Goal: Information Seeking & Learning: Learn about a topic

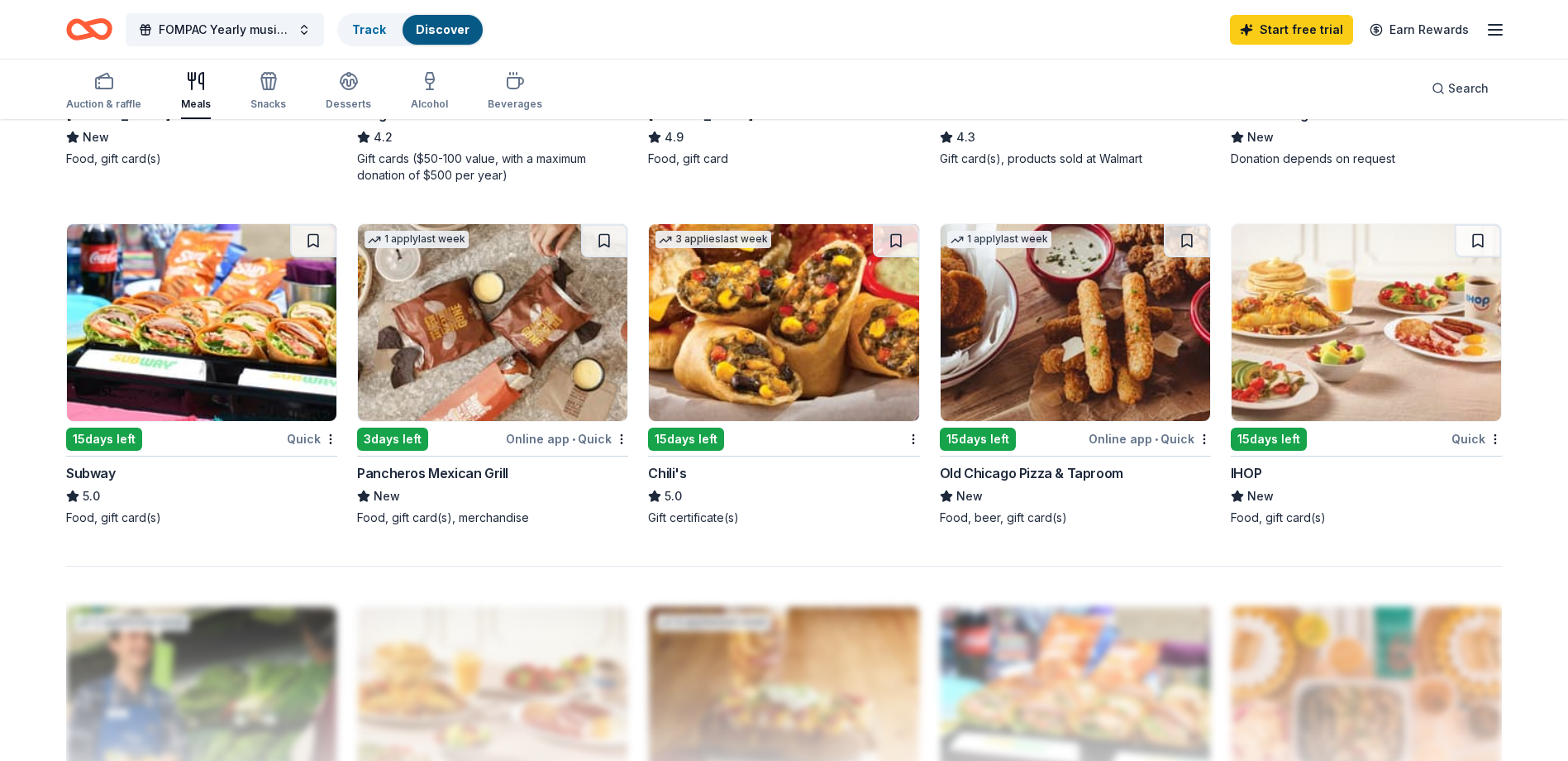
scroll to position [1240, 0]
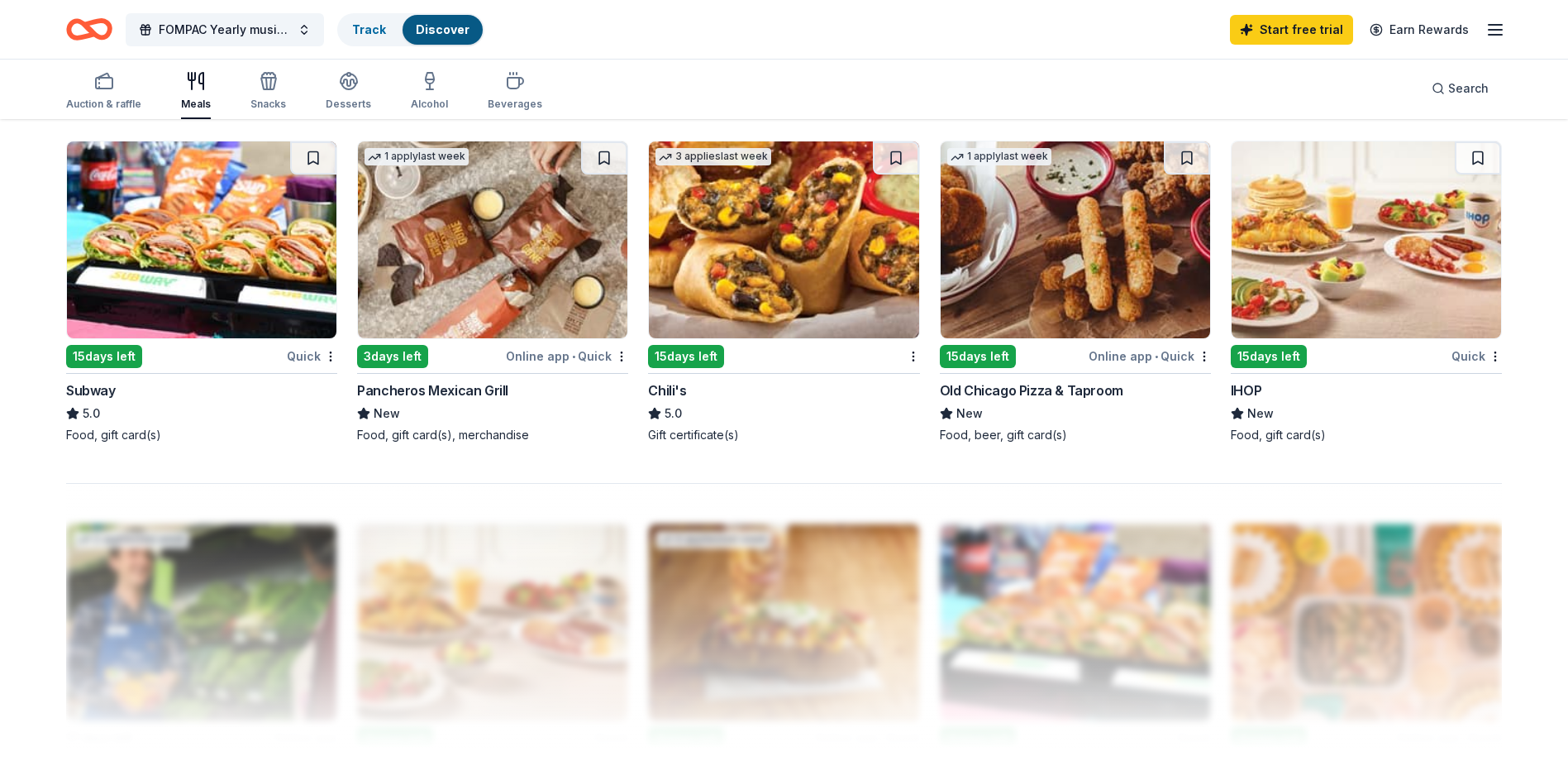
click at [719, 269] on img at bounding box center [784, 240] width 270 height 197
click at [1490, 25] on icon "button" at bounding box center [1495, 29] width 20 height 20
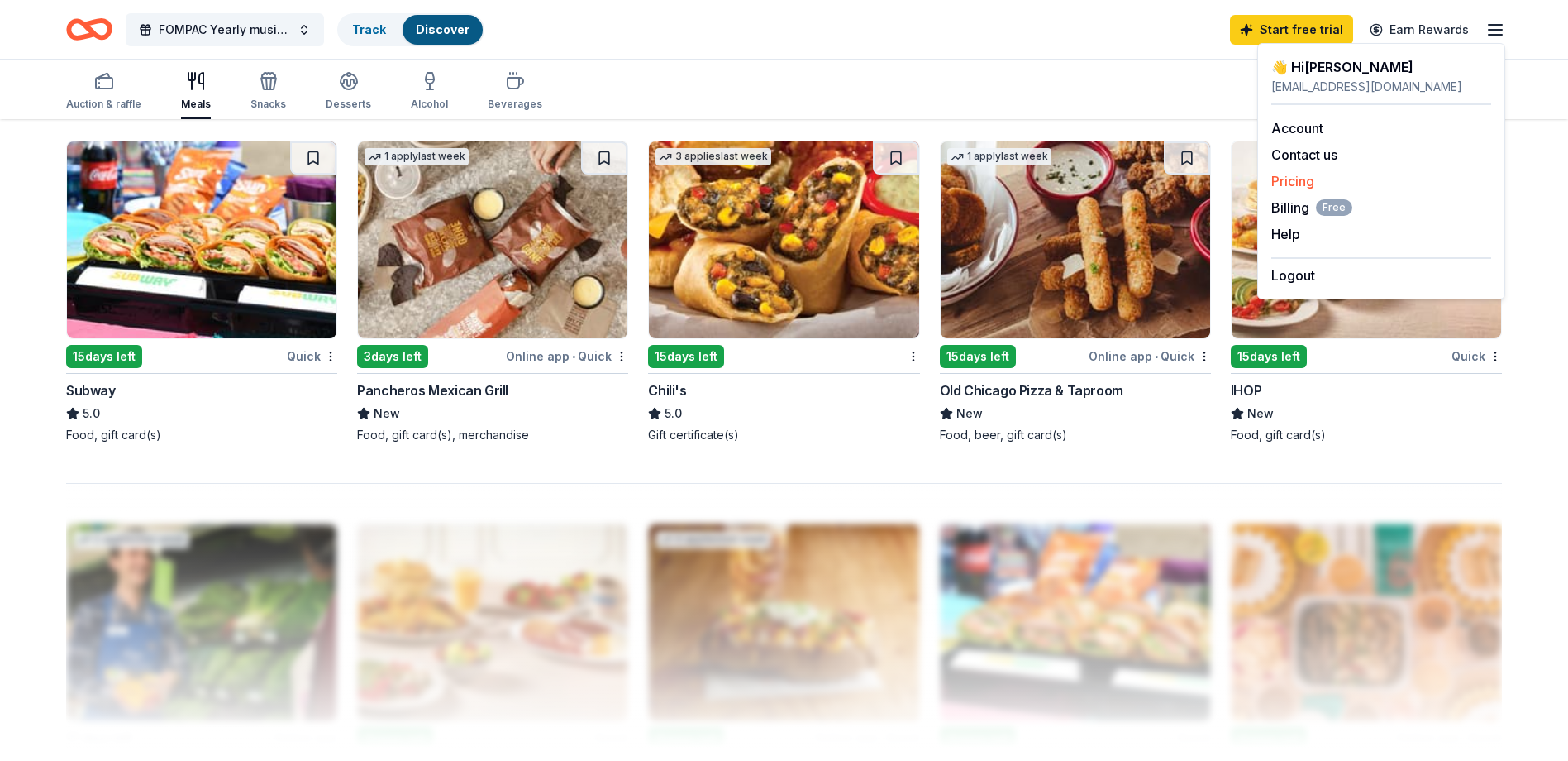
click at [1292, 176] on link "Pricing" at bounding box center [1292, 181] width 43 height 16
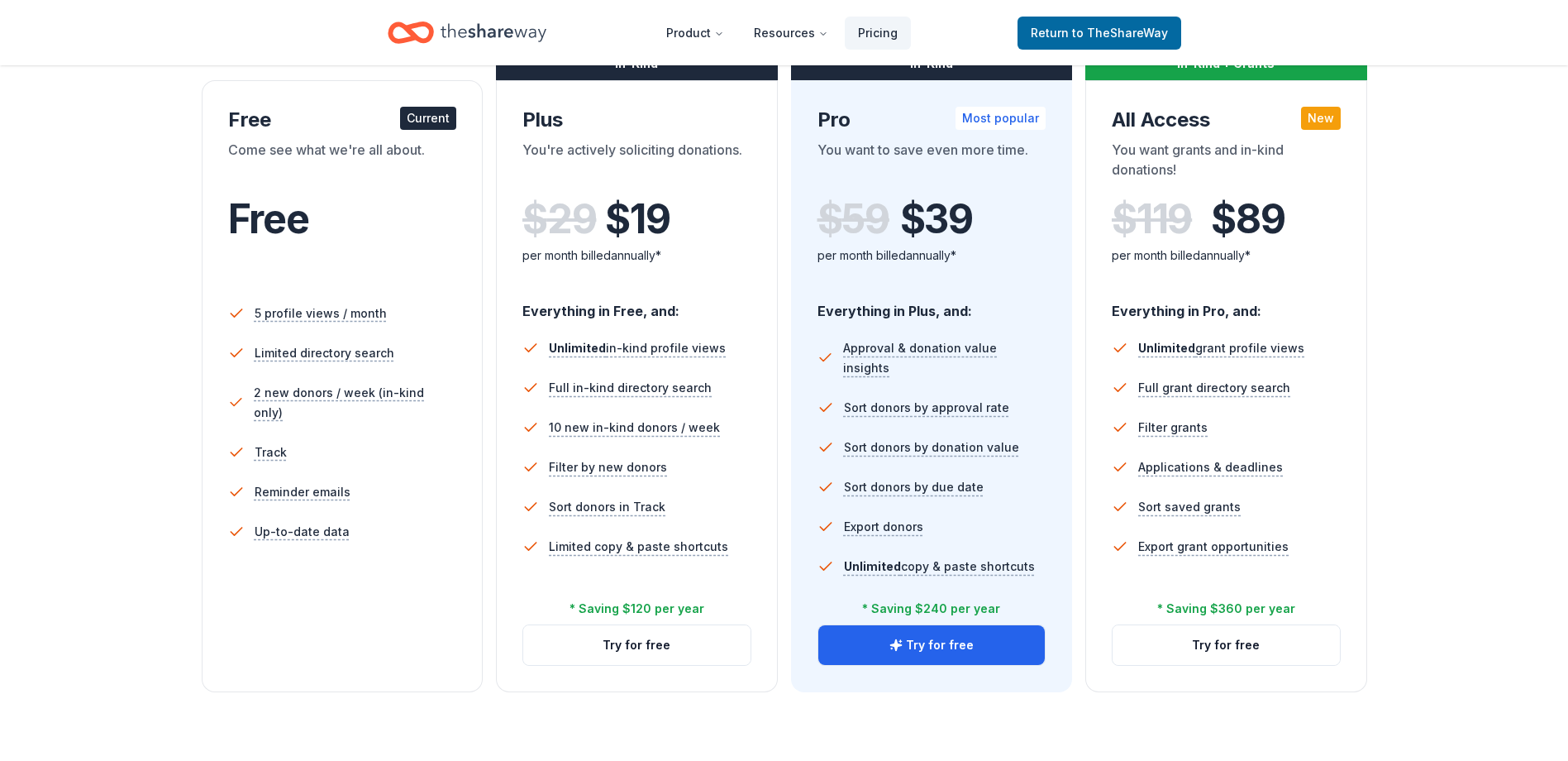
scroll to position [248, 0]
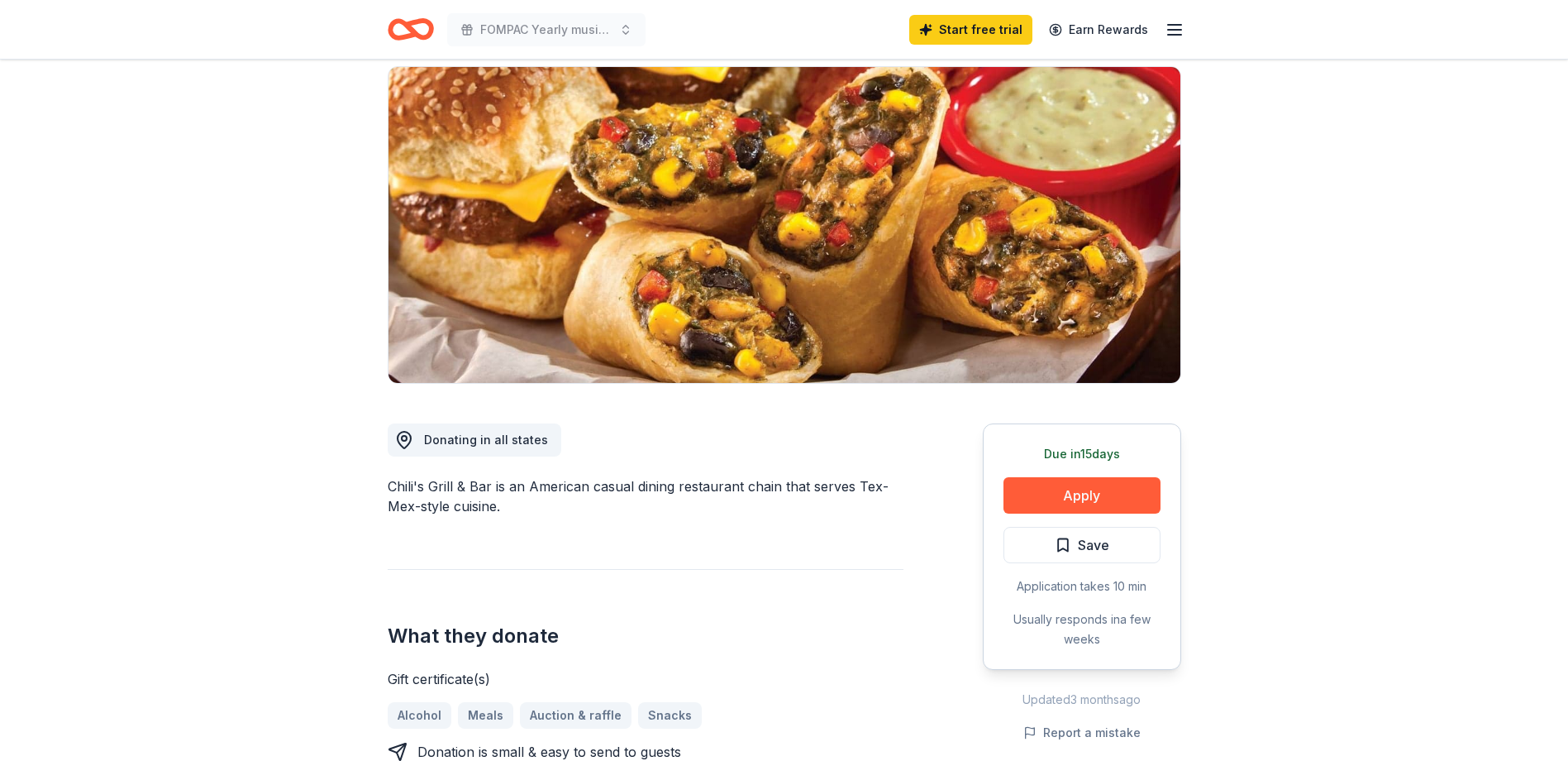
scroll to position [248, 0]
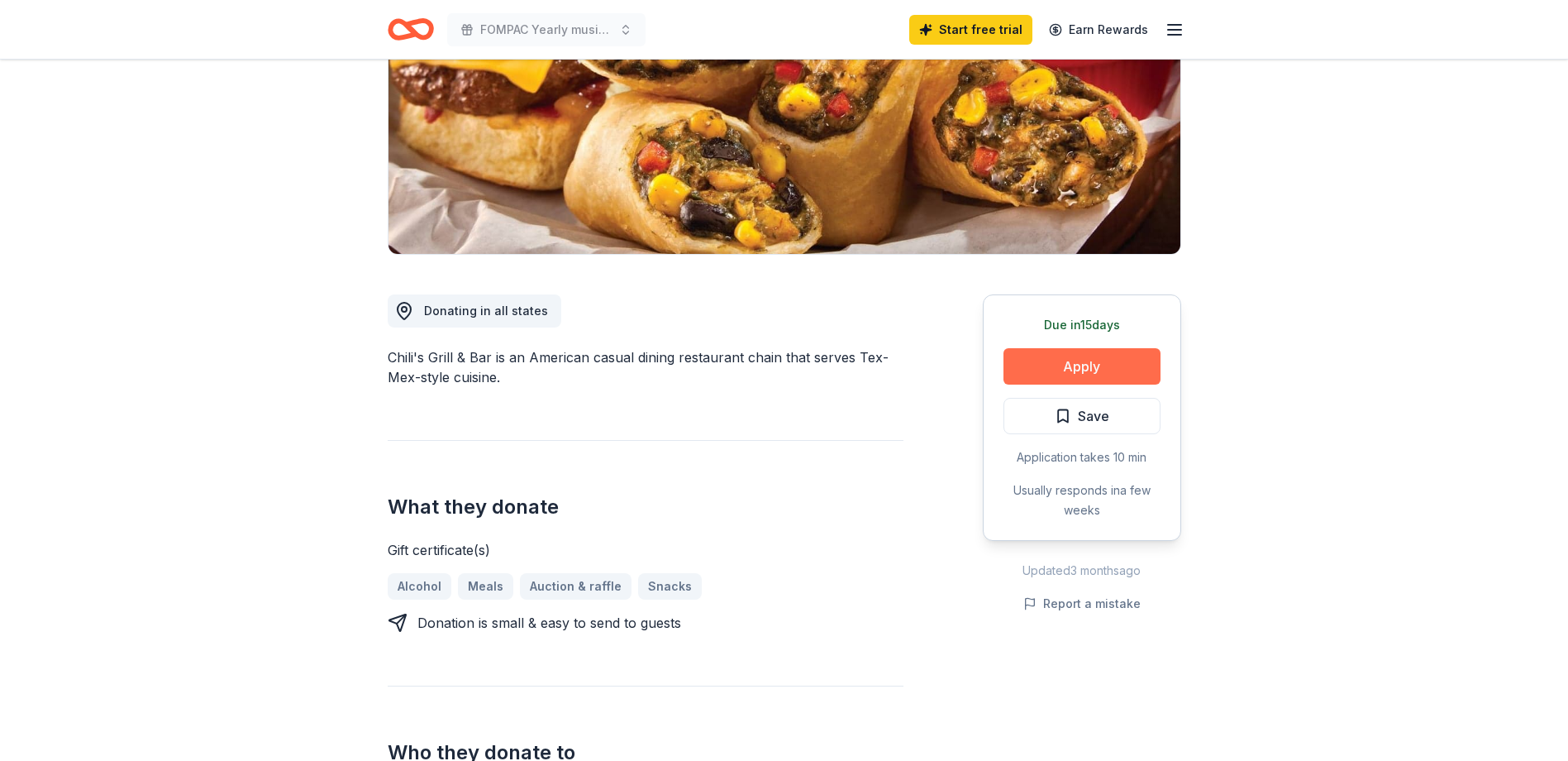
click at [1079, 359] on button "Apply" at bounding box center [1081, 366] width 157 height 36
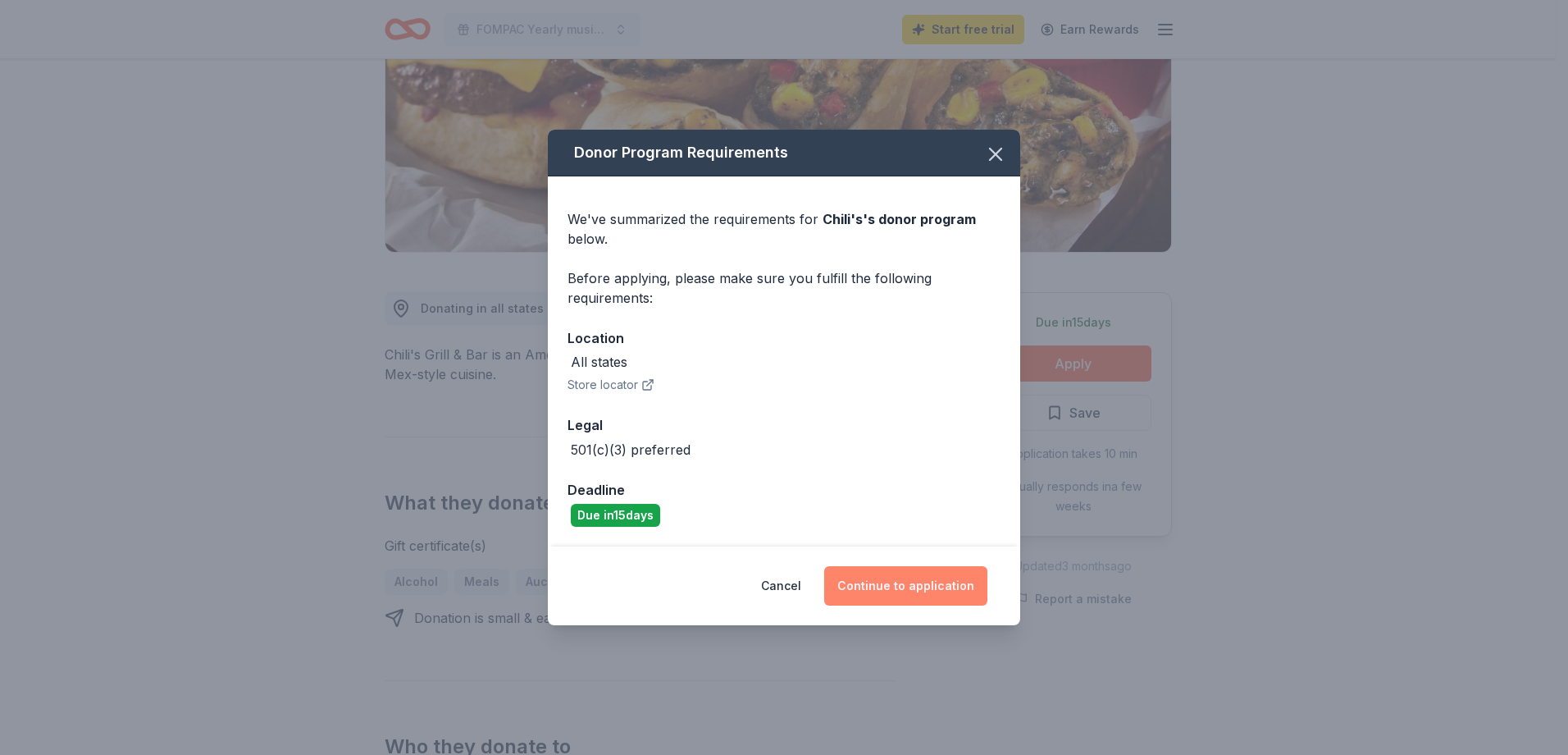
click at [940, 587] on button "Continue to application" at bounding box center [906, 586] width 163 height 40
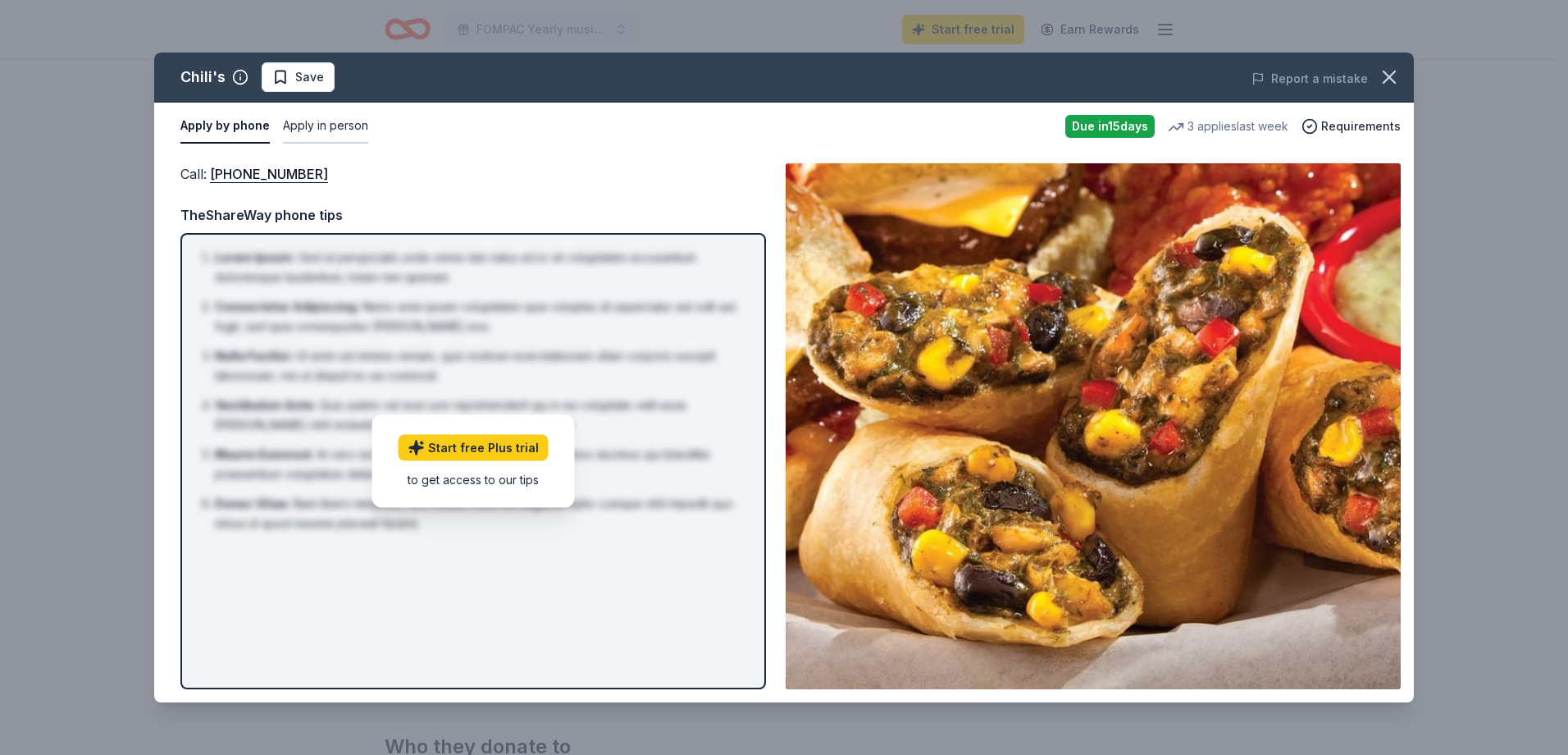
click at [315, 122] on button "Apply in person" at bounding box center [325, 126] width 85 height 35
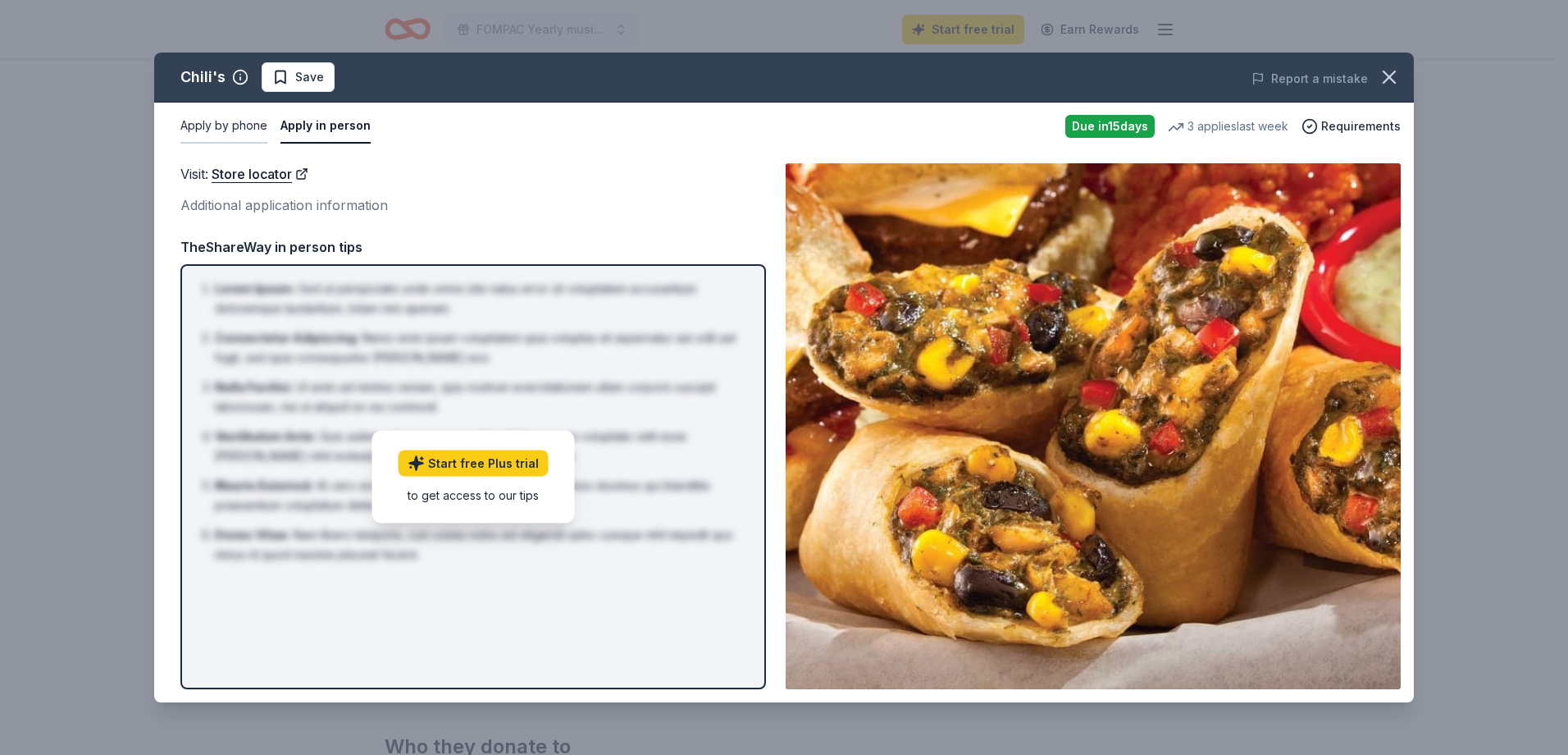
click at [252, 135] on button "Apply by phone" at bounding box center [223, 126] width 87 height 35
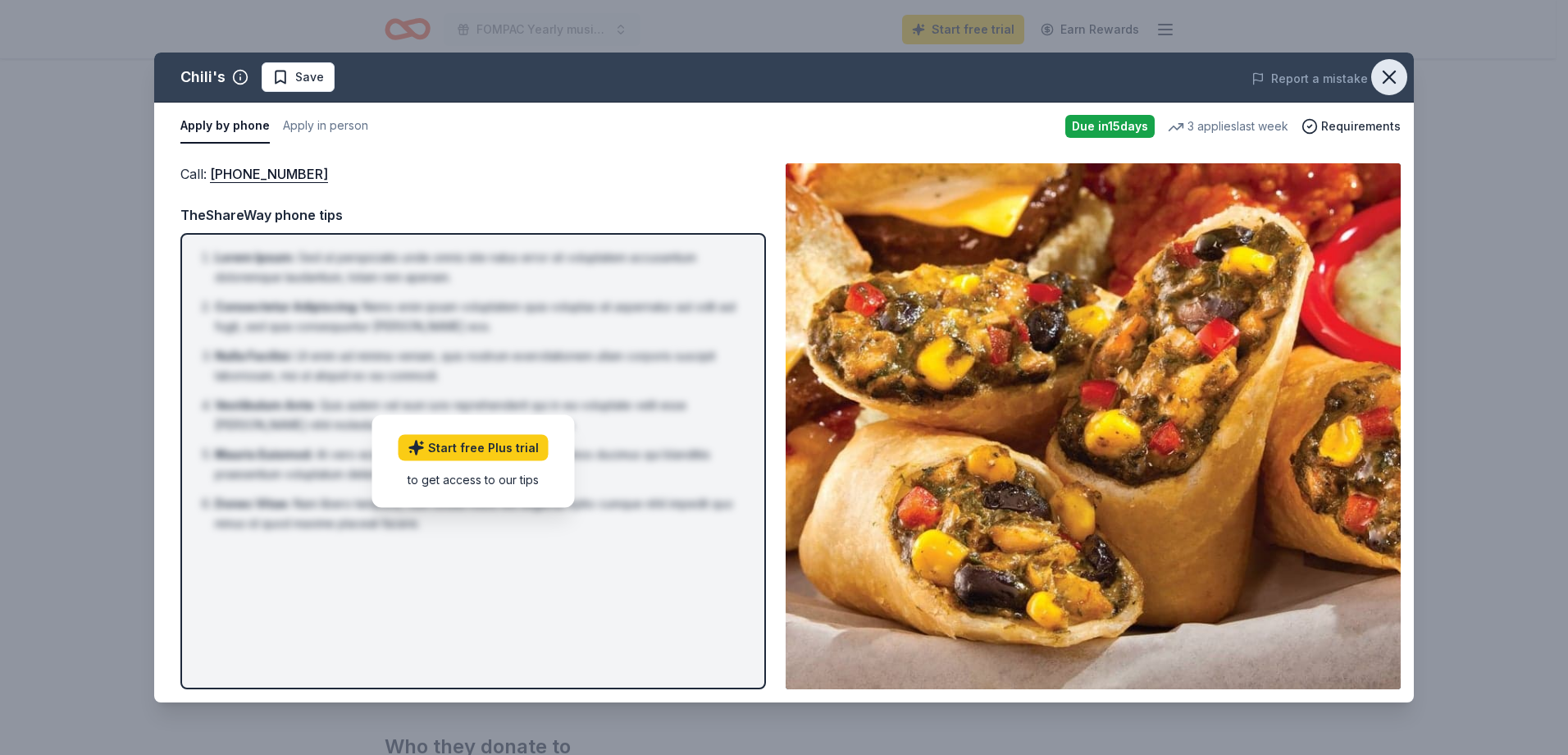
click at [1390, 77] on icon "button" at bounding box center [1390, 77] width 12 height 12
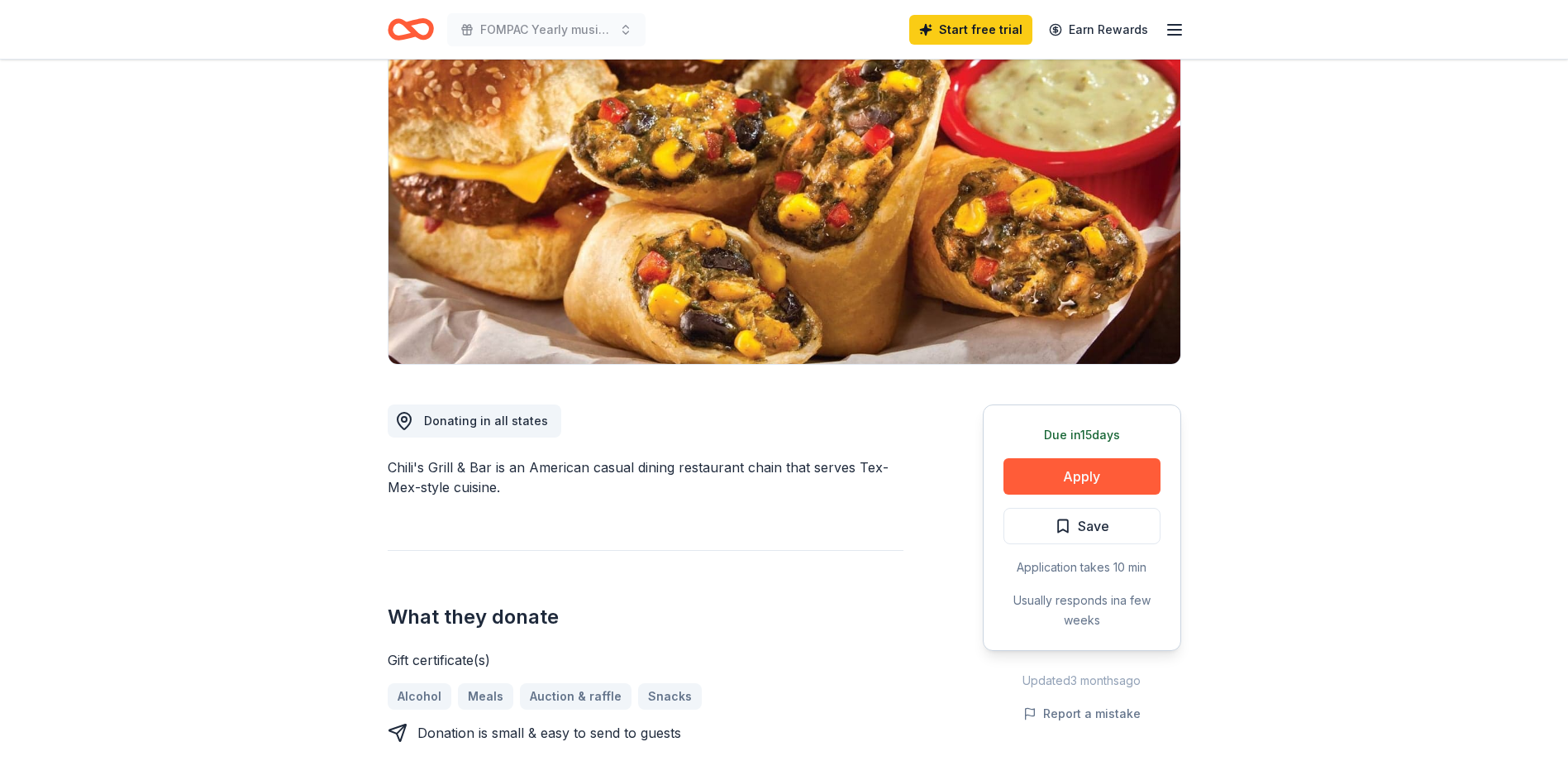
scroll to position [0, 0]
